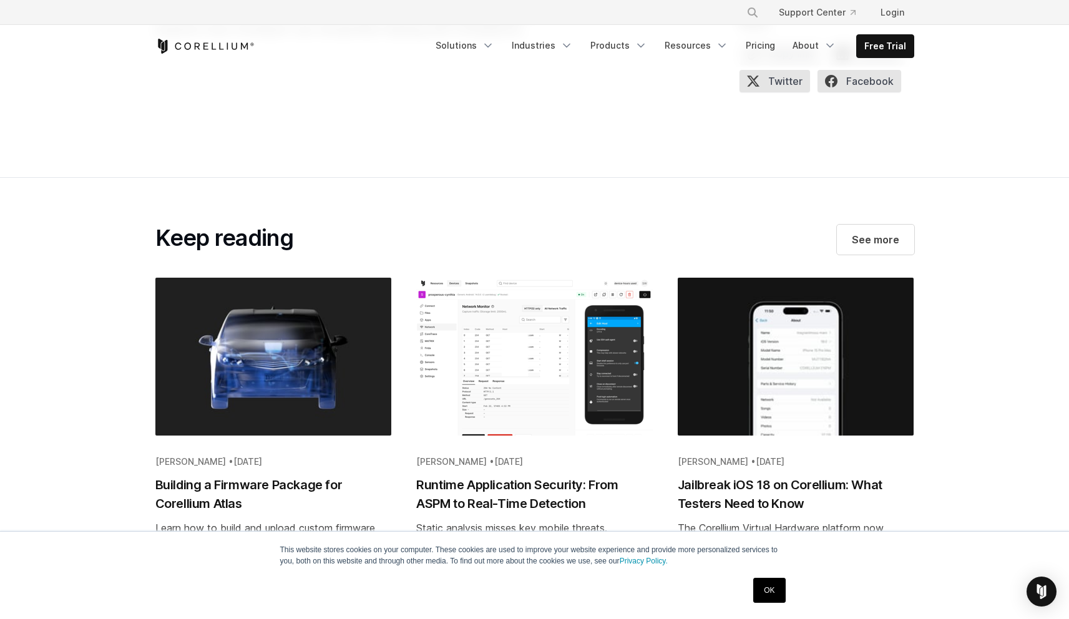
scroll to position [1993, 0]
click at [754, 356] on img "Blog post summary: Jailbreak iOS 18 on Corellium: What Testers Need to Know" at bounding box center [795, 356] width 236 height 157
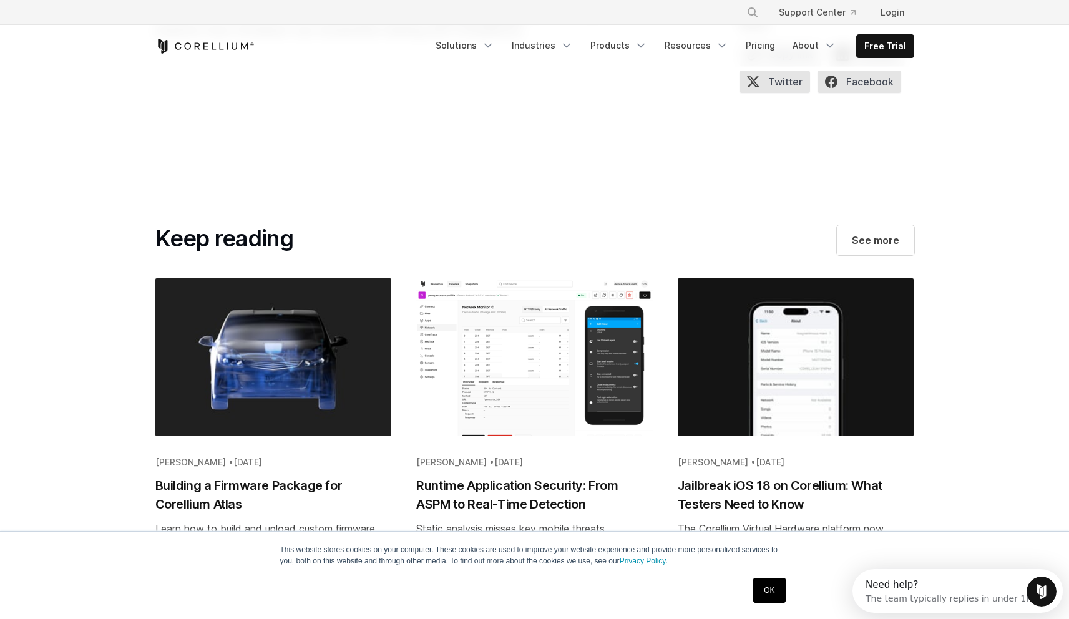
scroll to position [0, 0]
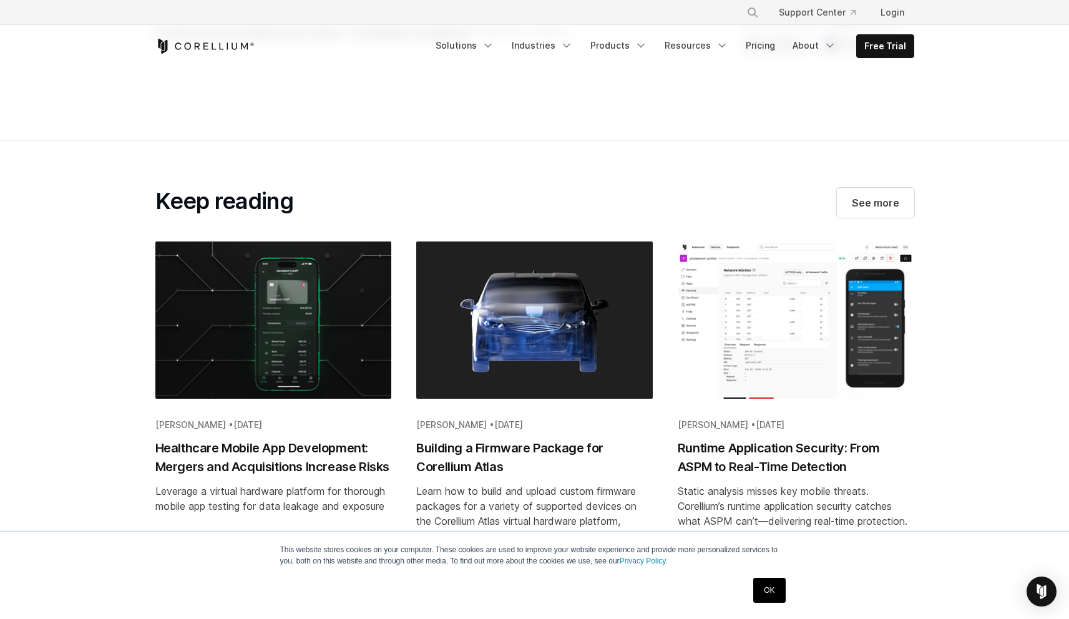
scroll to position [2483, 0]
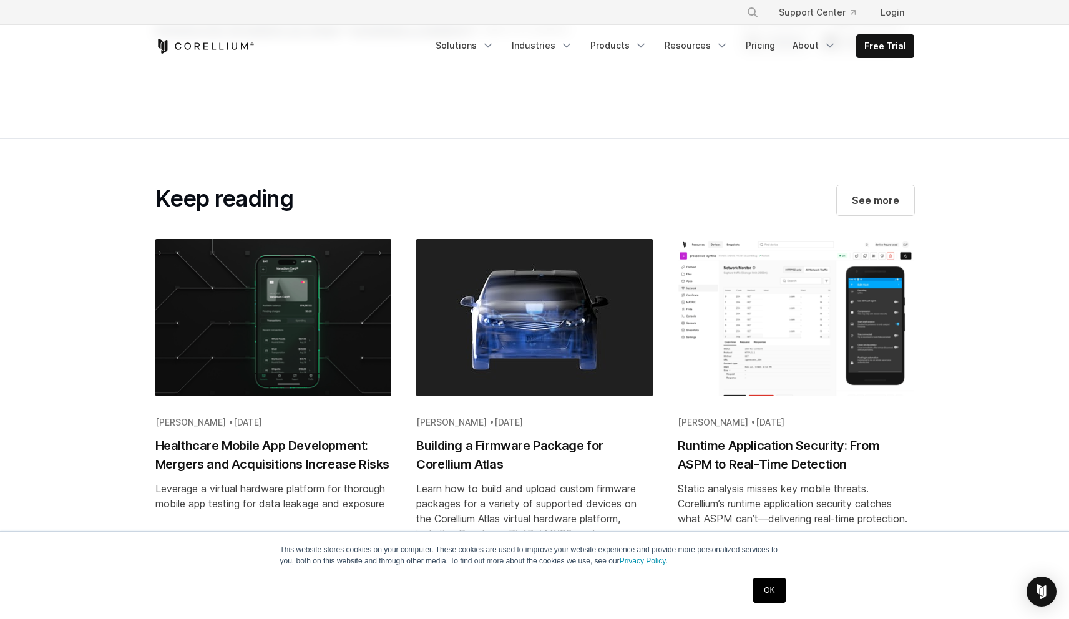
click at [308, 374] on img "Blog post summary: Healthcare Mobile App Development: Mergers and Acquisitions …" at bounding box center [273, 322] width 236 height 167
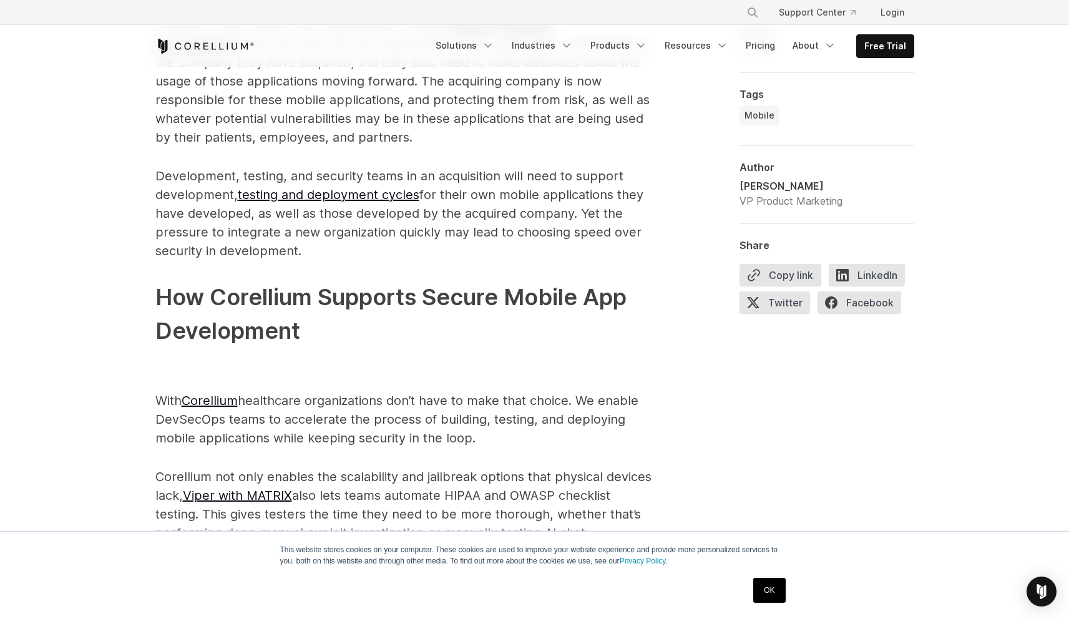
scroll to position [1352, 0]
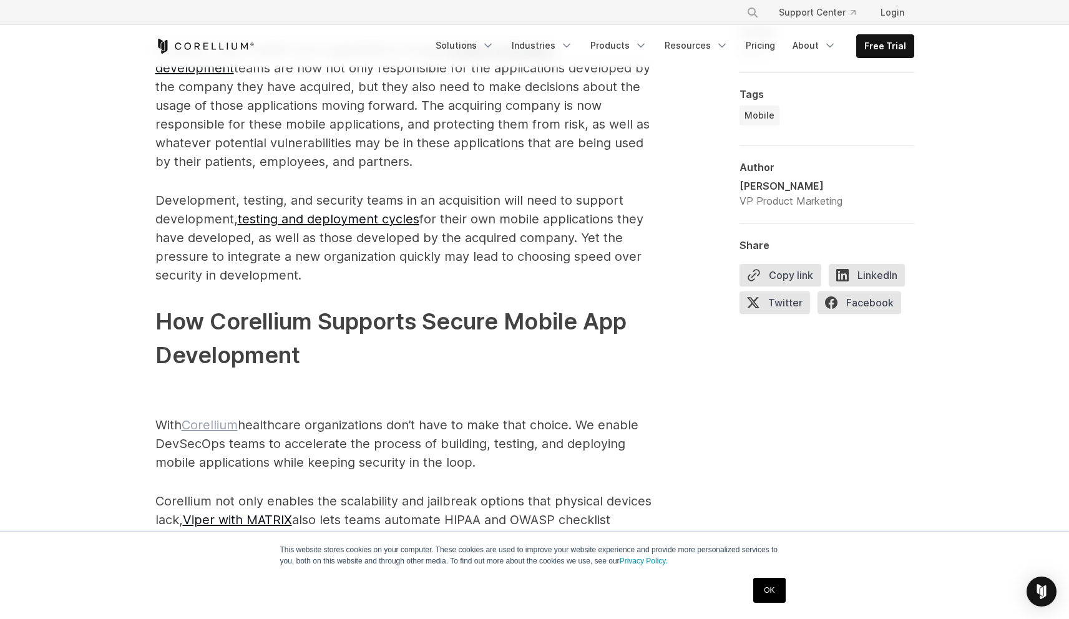
click at [214, 428] on link "Corellium" at bounding box center [210, 424] width 56 height 15
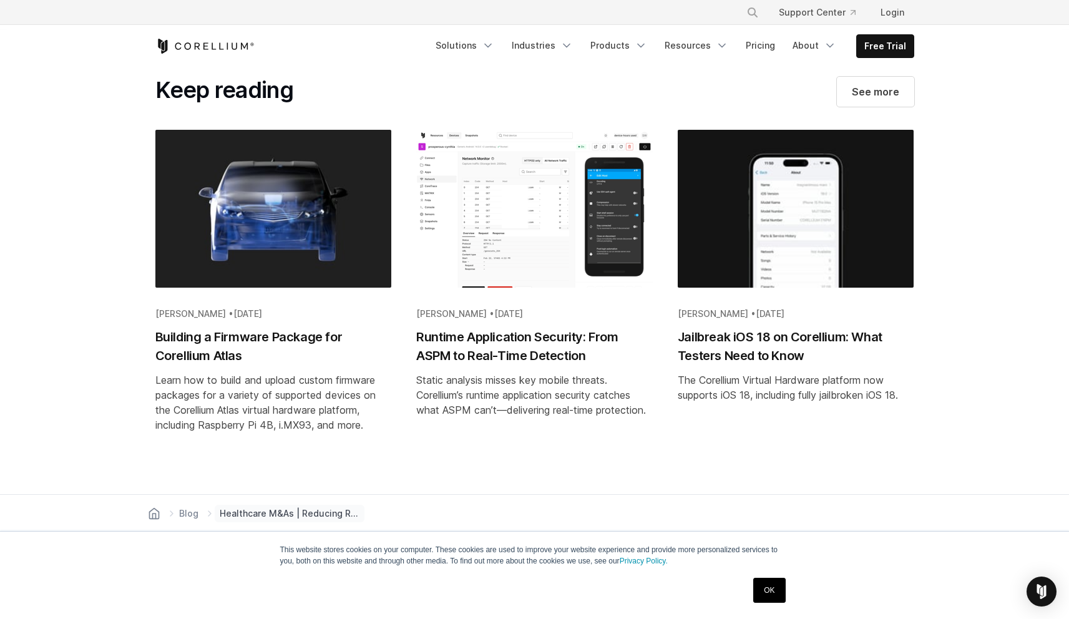
scroll to position [2246, 0]
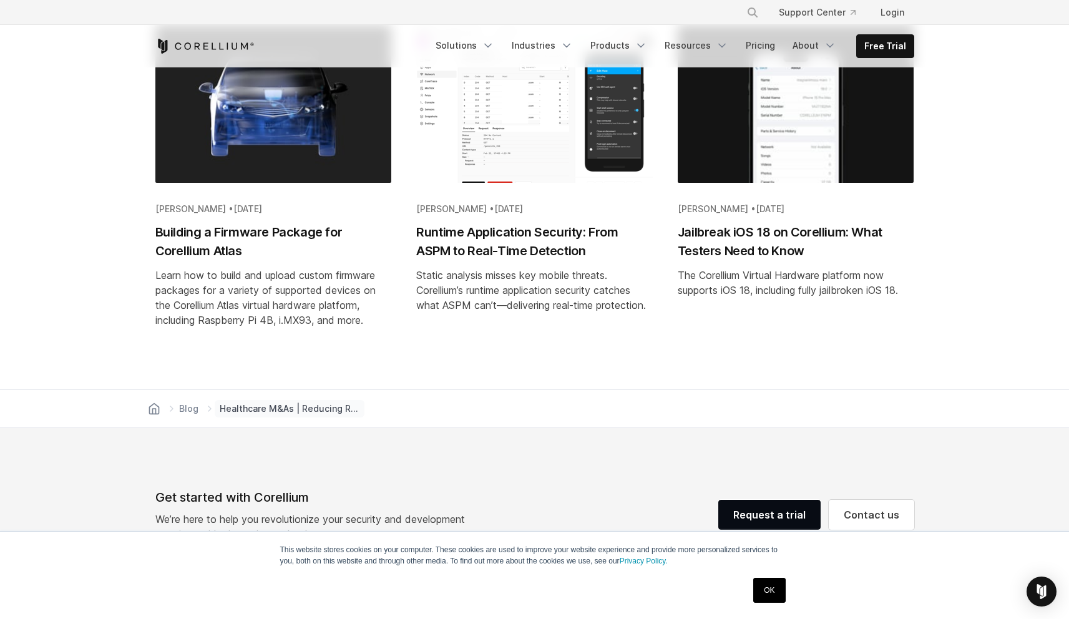
click at [311, 136] on img "Blog post summary: Building a Firmware Package for Corellium Atlas" at bounding box center [273, 103] width 236 height 157
click at [294, 132] on img "Blog post summary: Building a Firmware Package for Corellium Atlas" at bounding box center [273, 103] width 236 height 157
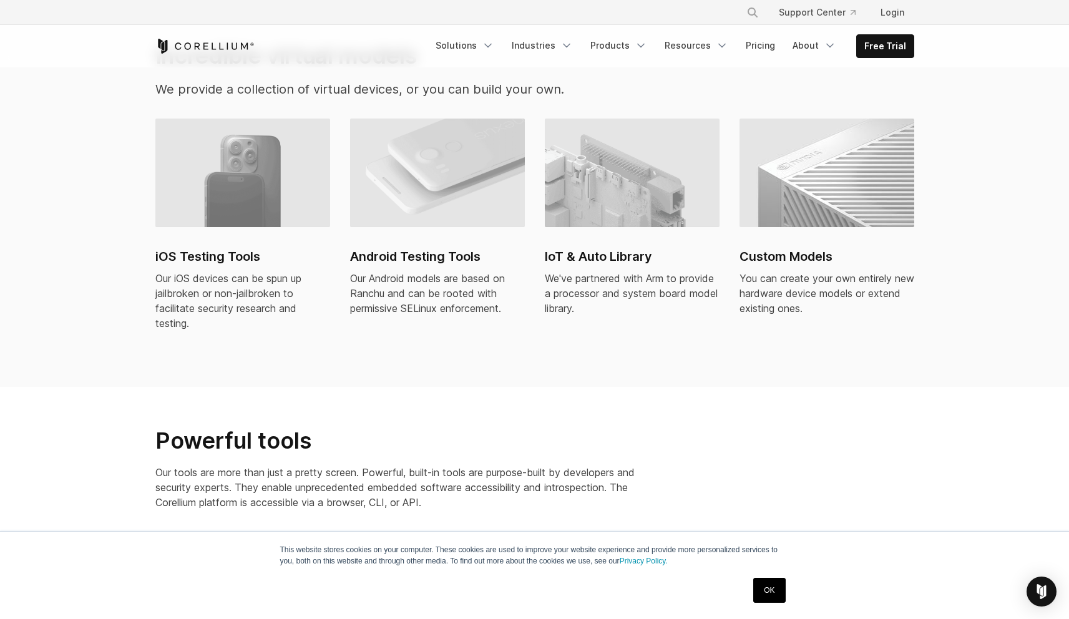
scroll to position [884, 0]
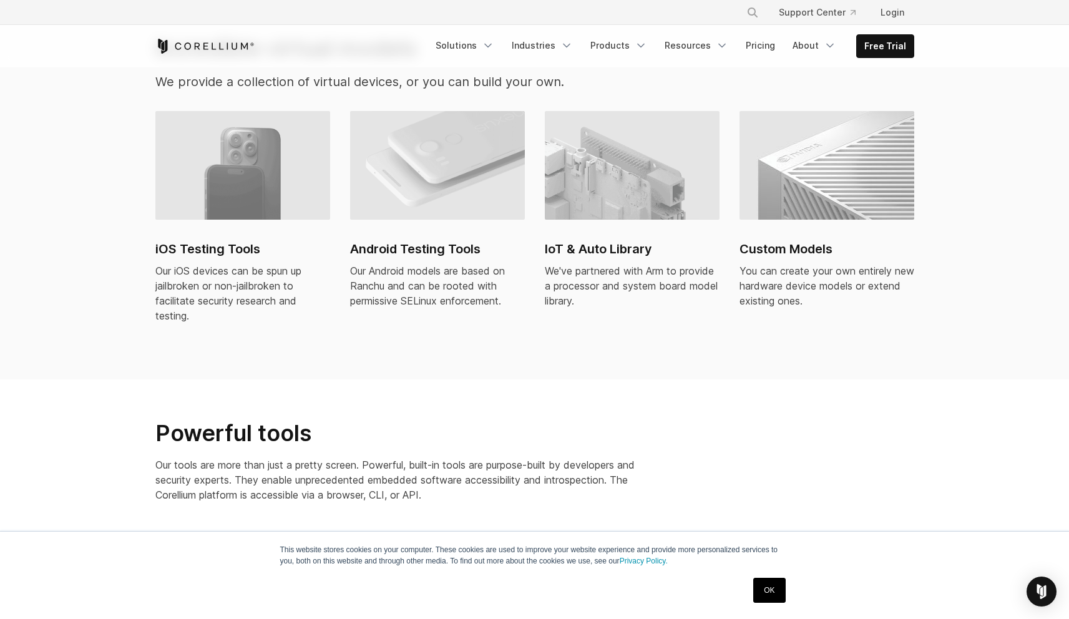
click at [757, 193] on img at bounding box center [826, 165] width 175 height 109
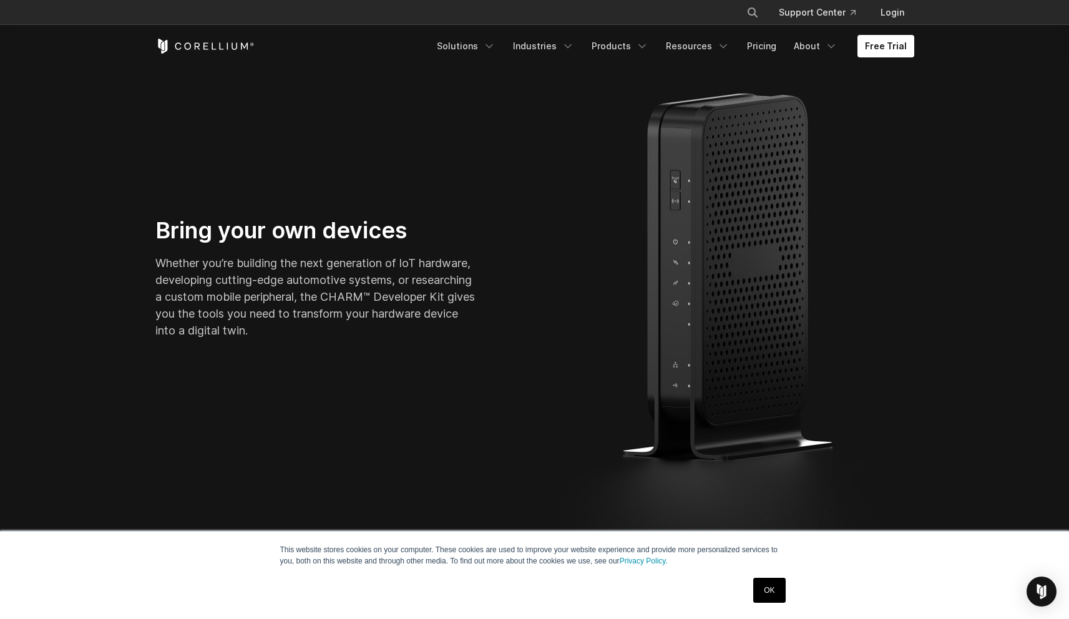
scroll to position [422, 0]
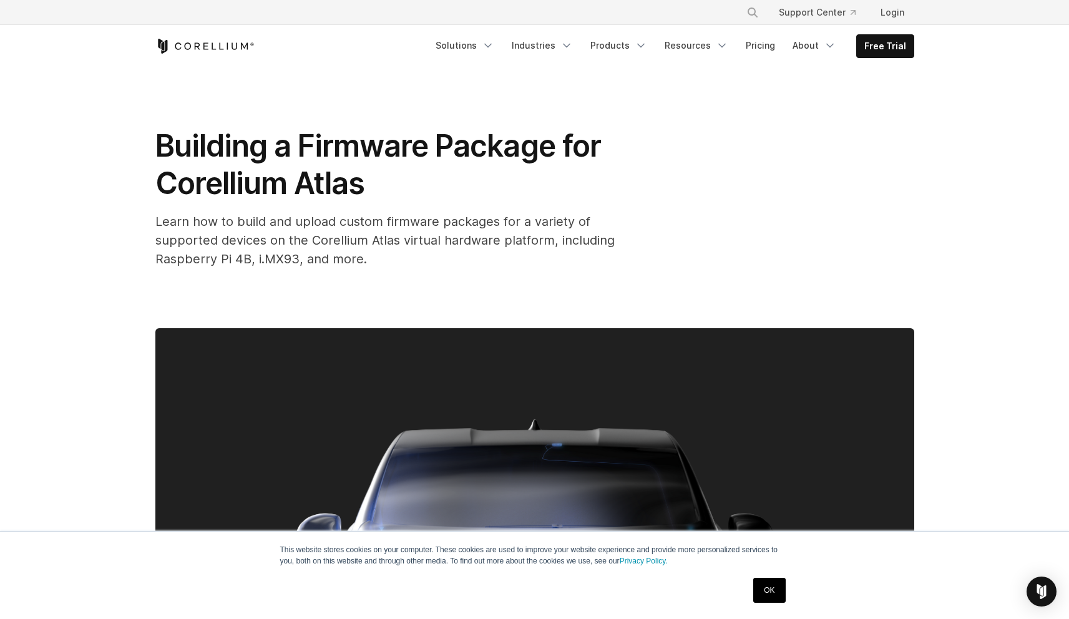
click at [760, 589] on link "OK" at bounding box center [769, 590] width 32 height 25
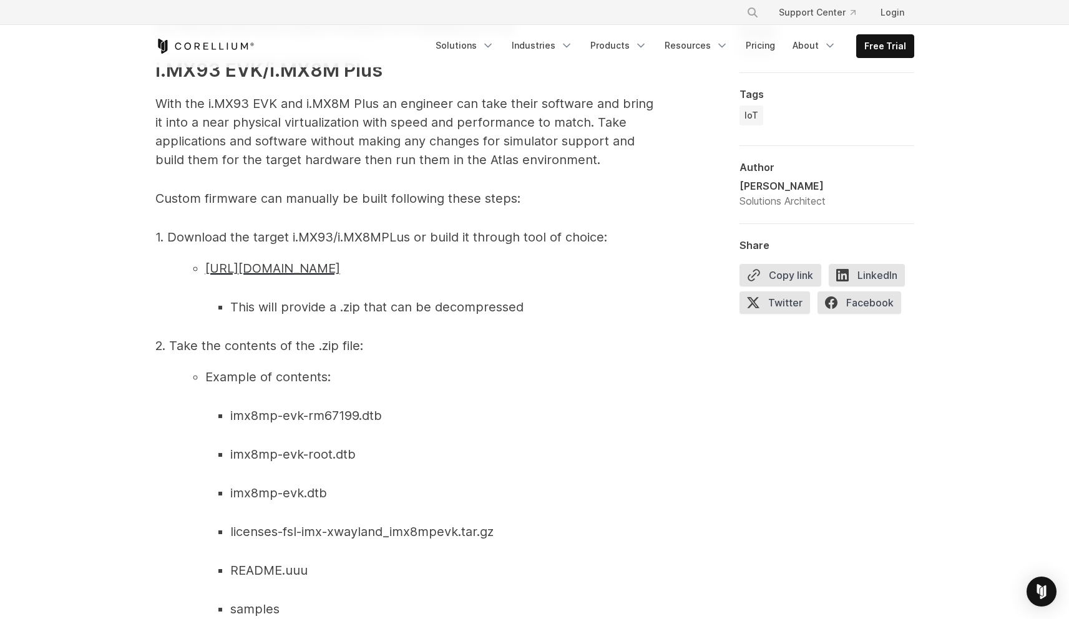
scroll to position [3133, 0]
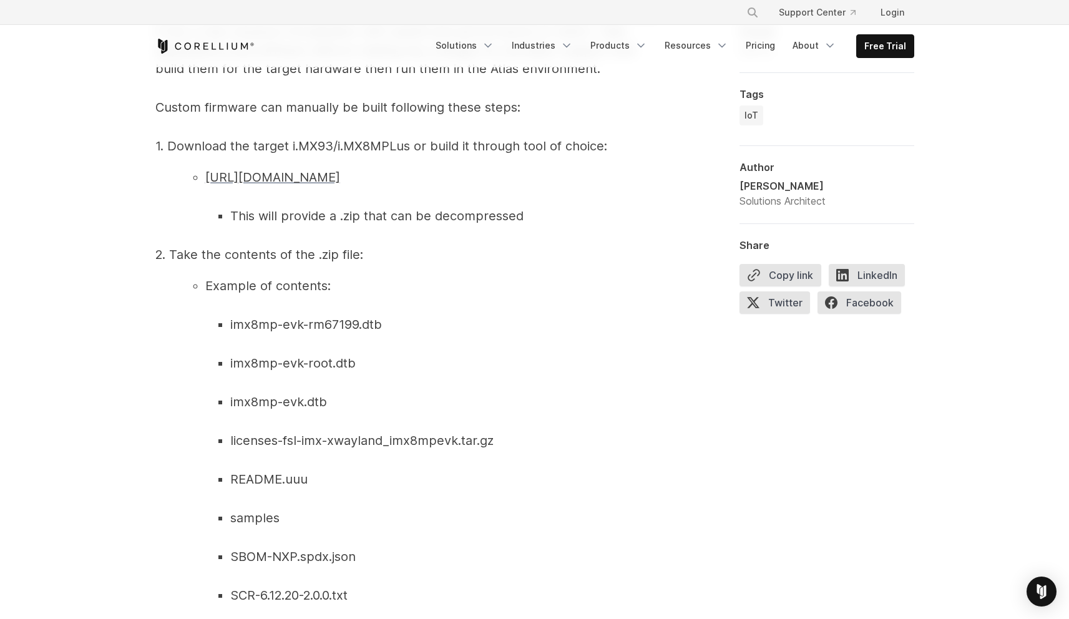
click at [291, 185] on span "[URL][DOMAIN_NAME]" at bounding box center [272, 177] width 135 height 15
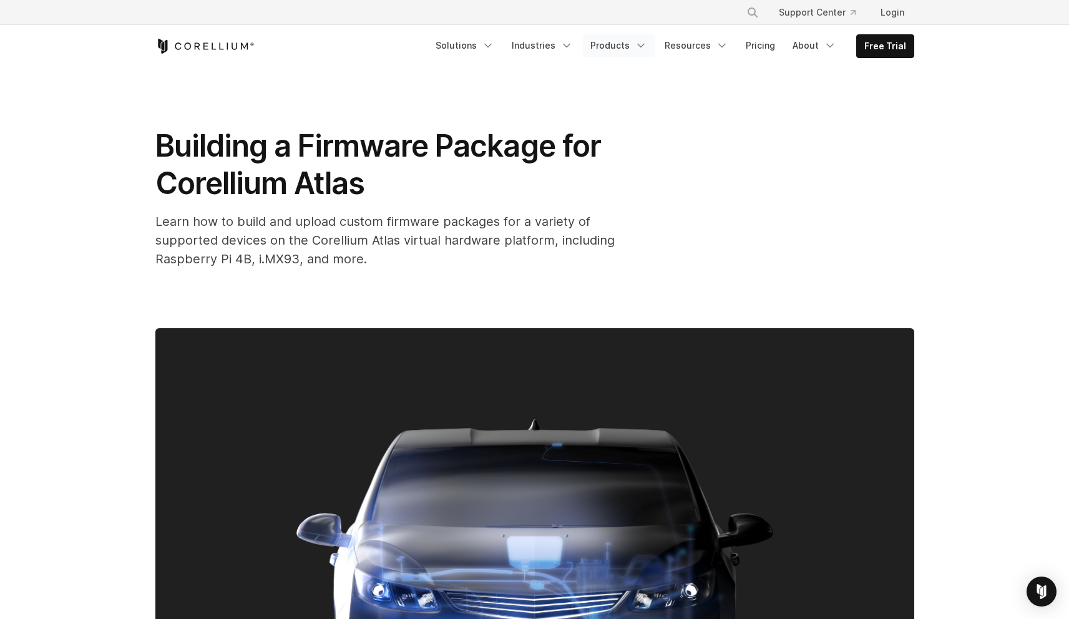
click at [620, 54] on link "Products" at bounding box center [619, 45] width 72 height 22
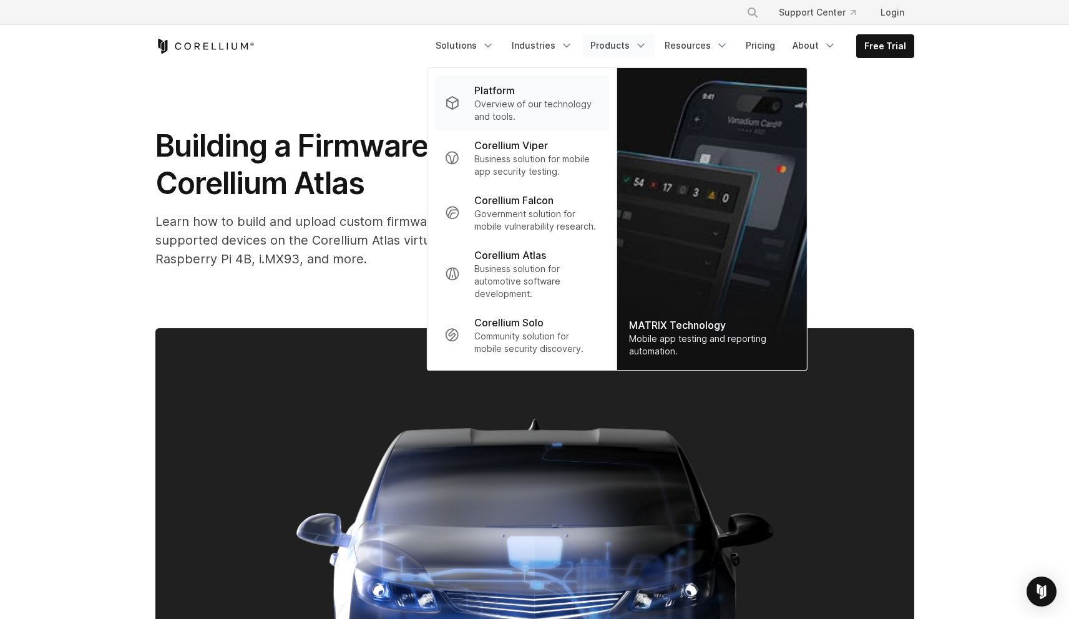
click at [501, 95] on p "Platform" at bounding box center [494, 90] width 41 height 15
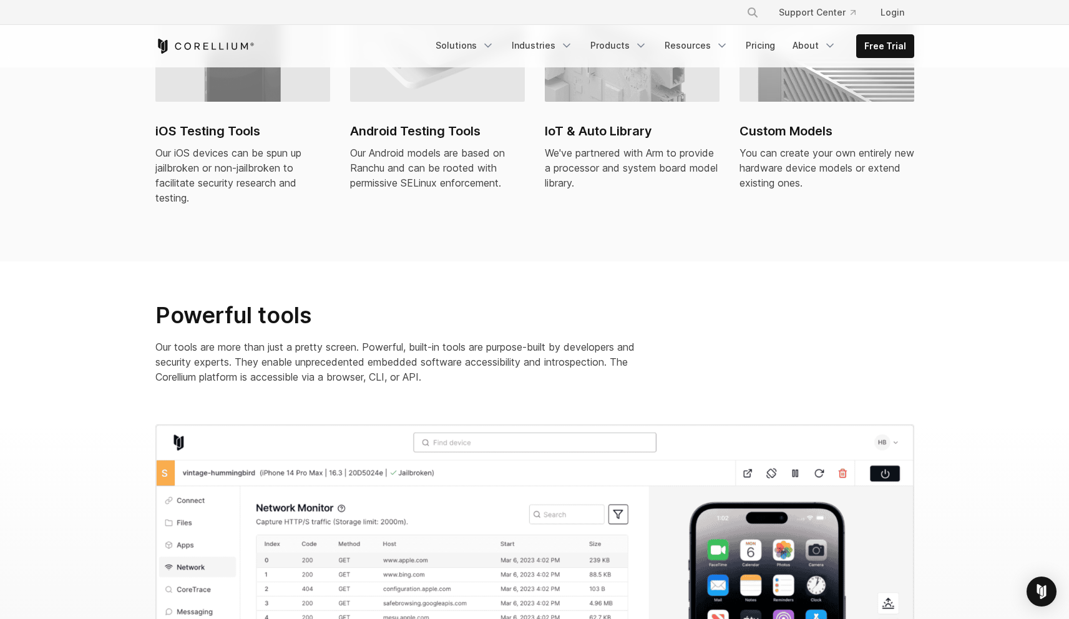
scroll to position [1018, 0]
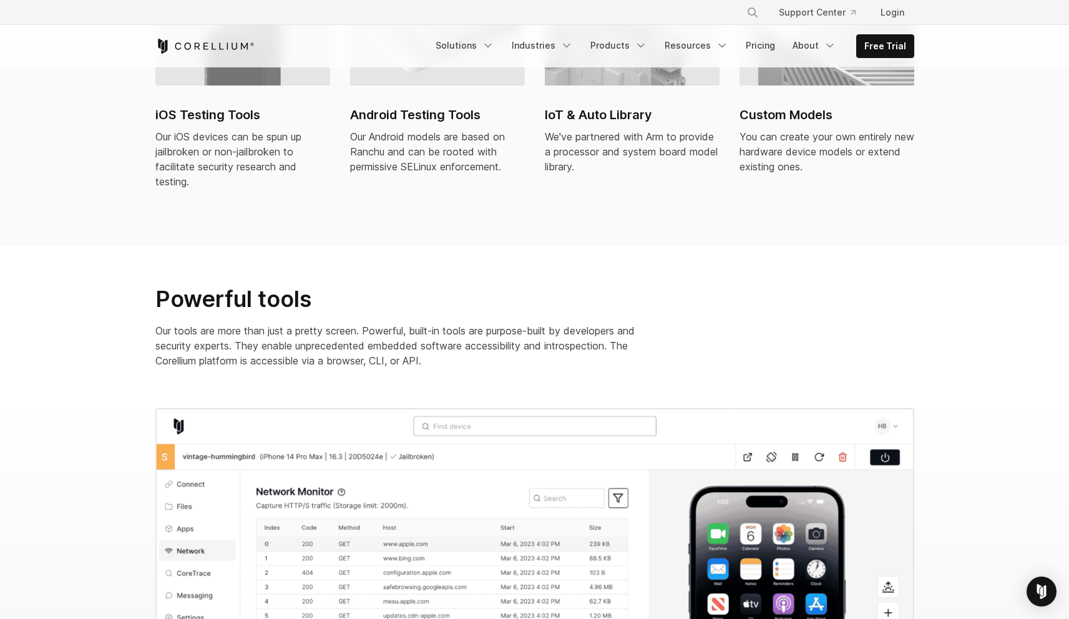
click at [242, 105] on h2 "iOS Testing Tools" at bounding box center [242, 114] width 175 height 19
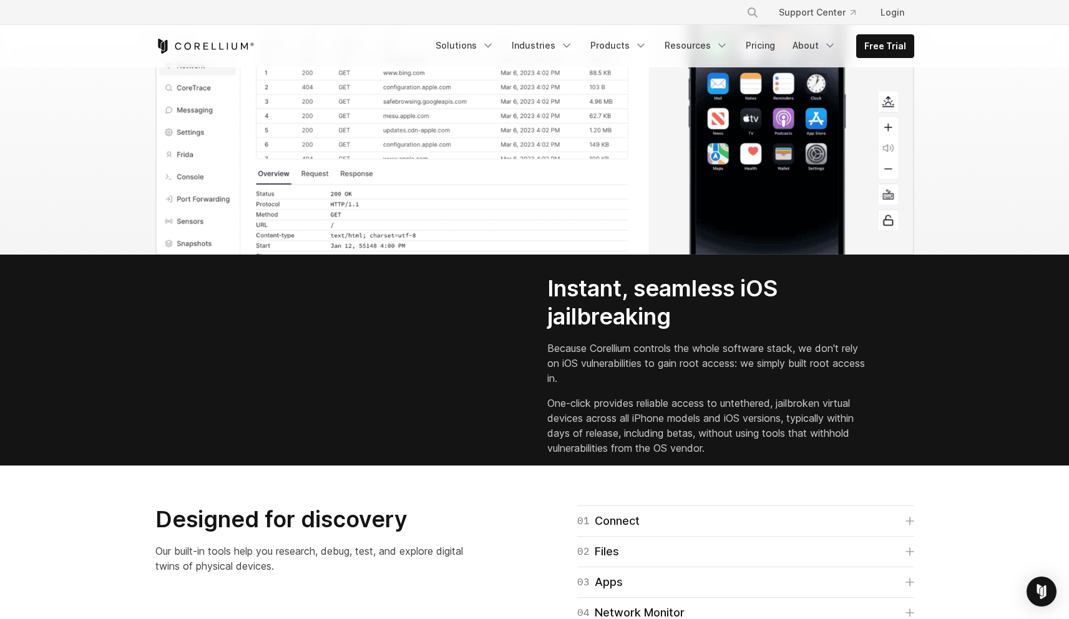
scroll to position [1585, 0]
